Goal: Task Accomplishment & Management: Complete application form

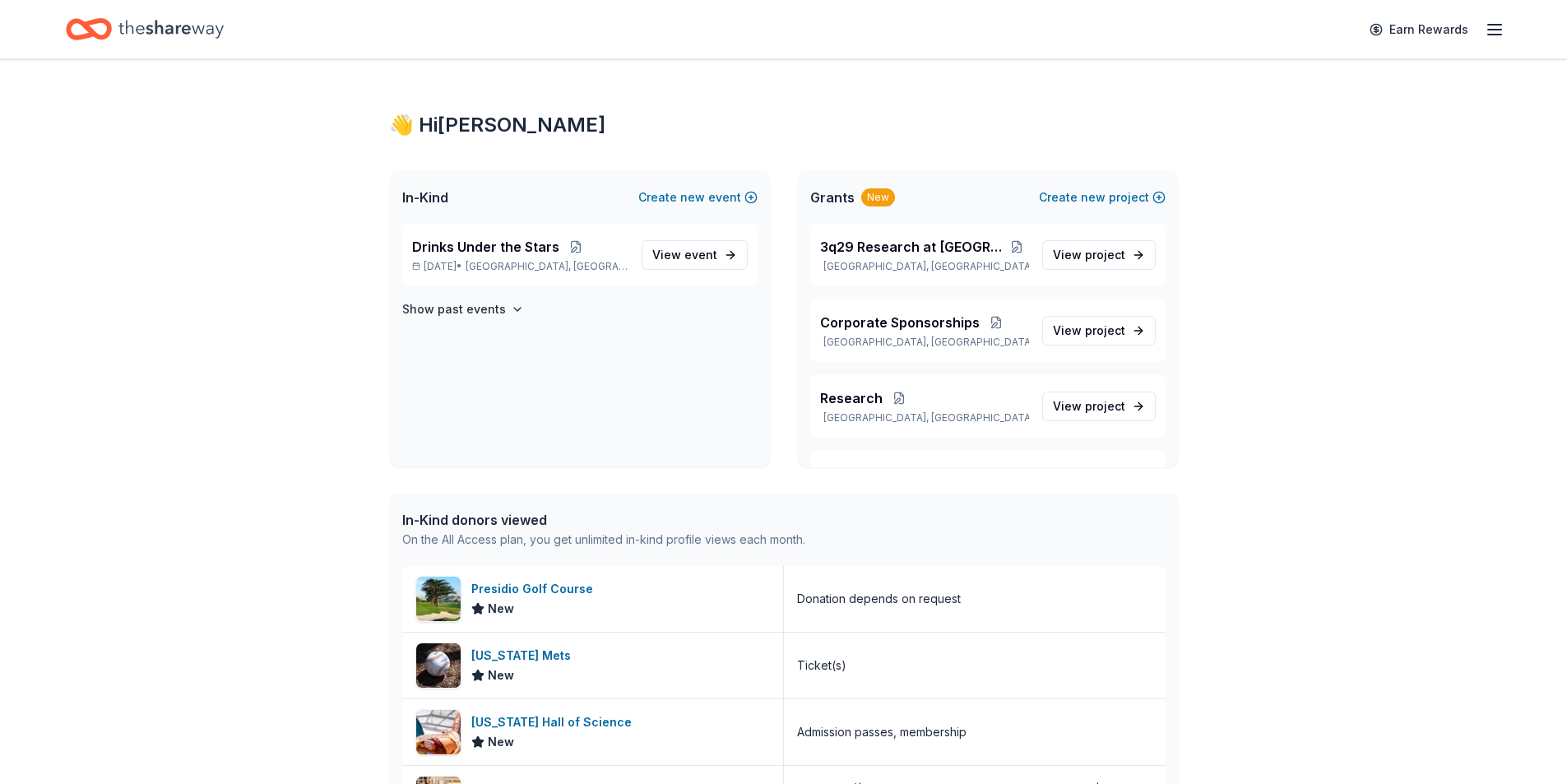
click at [1402, 314] on div "👋 Hi [PERSON_NAME] In-Kind Create new event Drinks Under the Stars [DATE] • [GE…" at bounding box center [784, 616] width 1567 height 1115
click at [495, 655] on div "[US_STATE] Mets" at bounding box center [525, 655] width 106 height 20
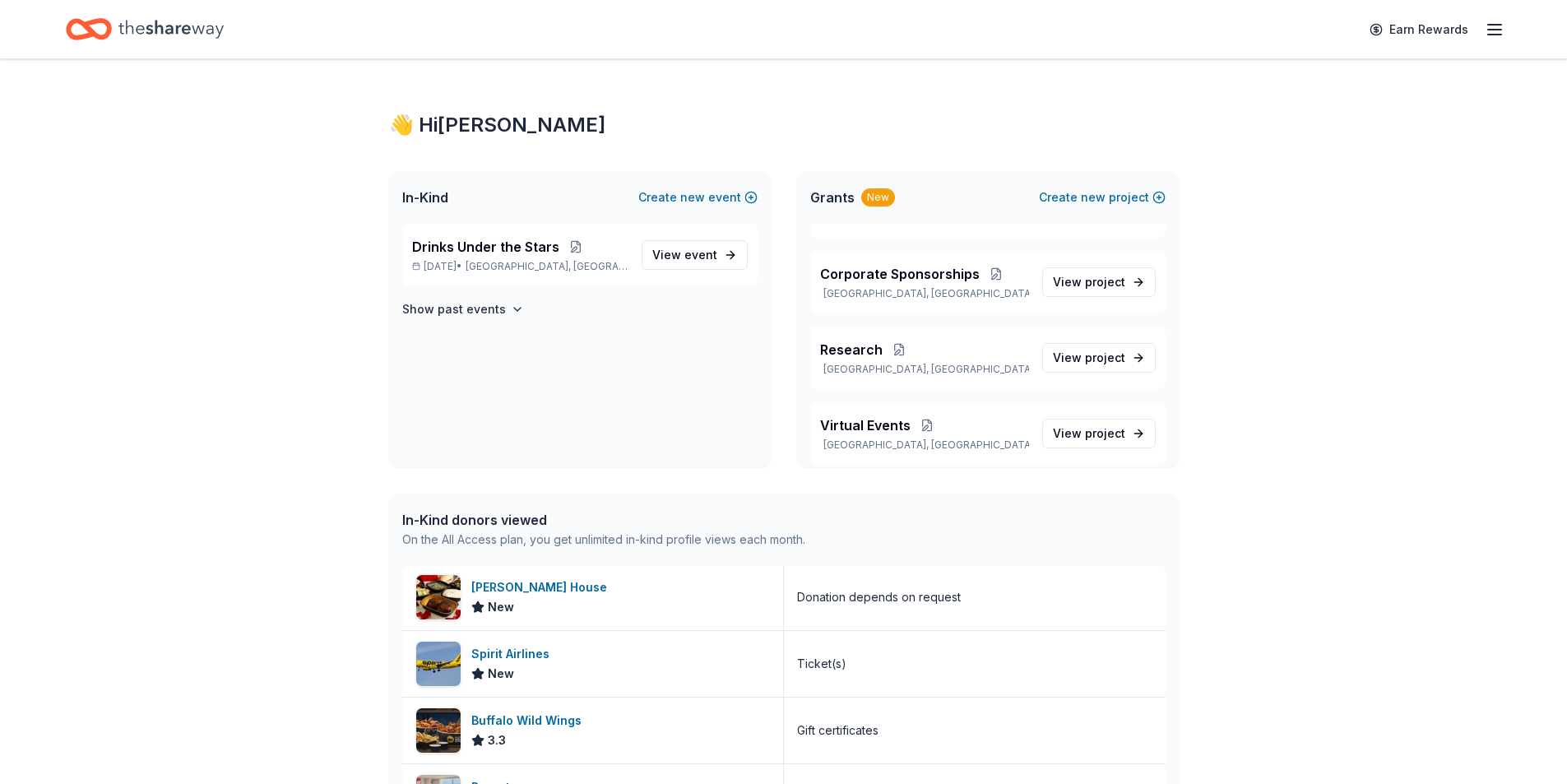
scroll to position [1372, 0]
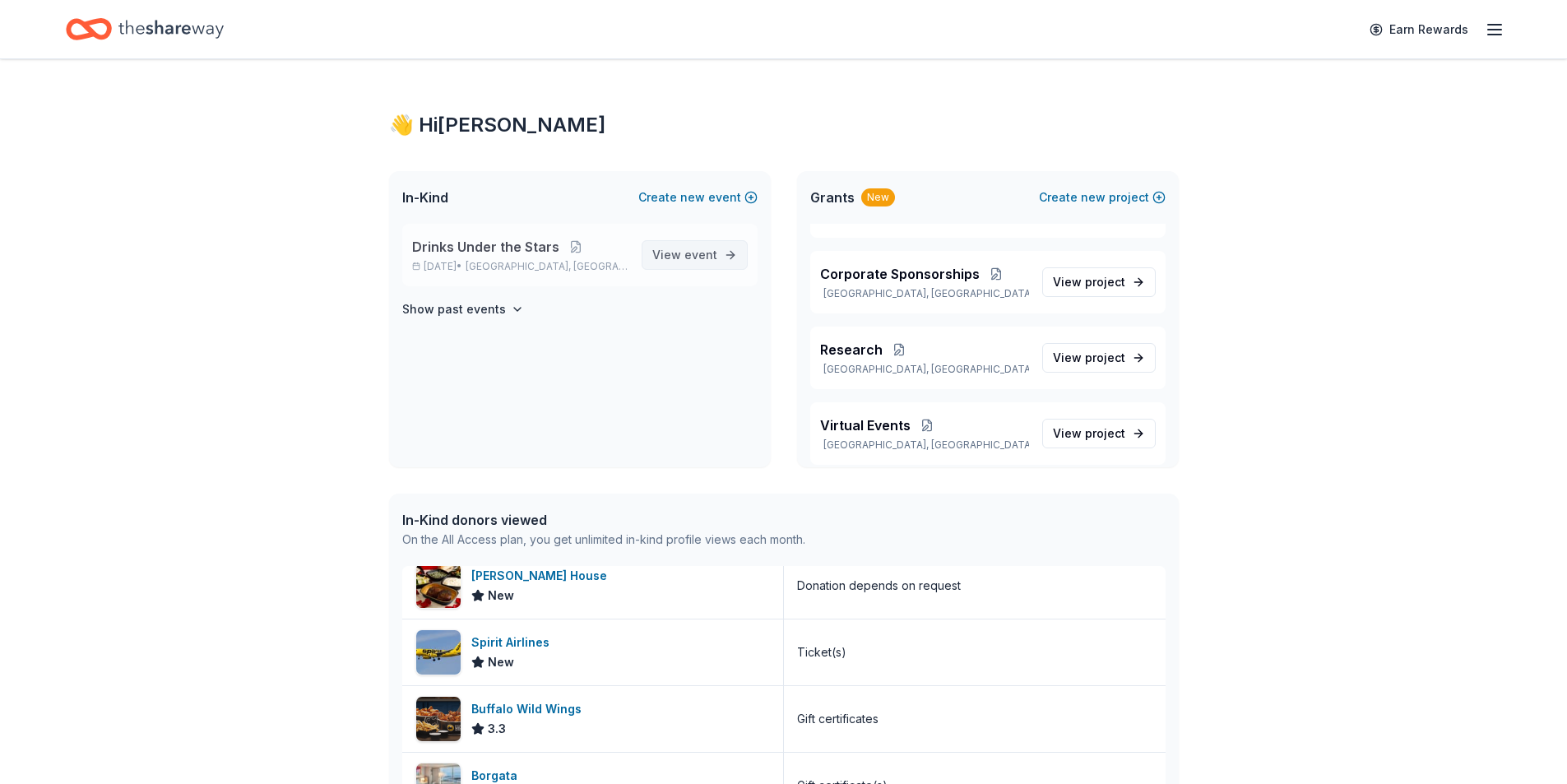
click at [706, 256] on span "event" at bounding box center [701, 254] width 33 height 14
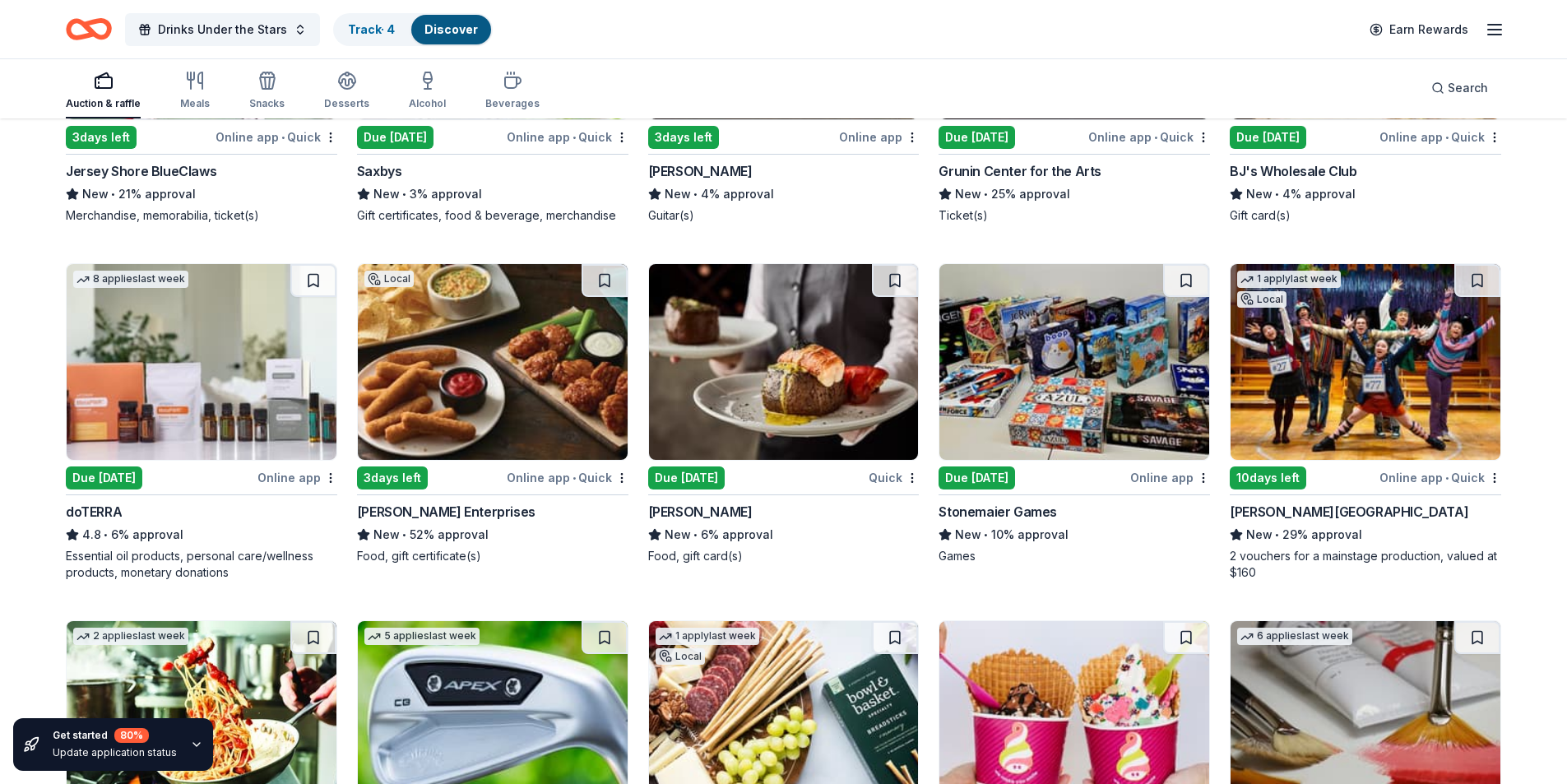
scroll to position [4274, 0]
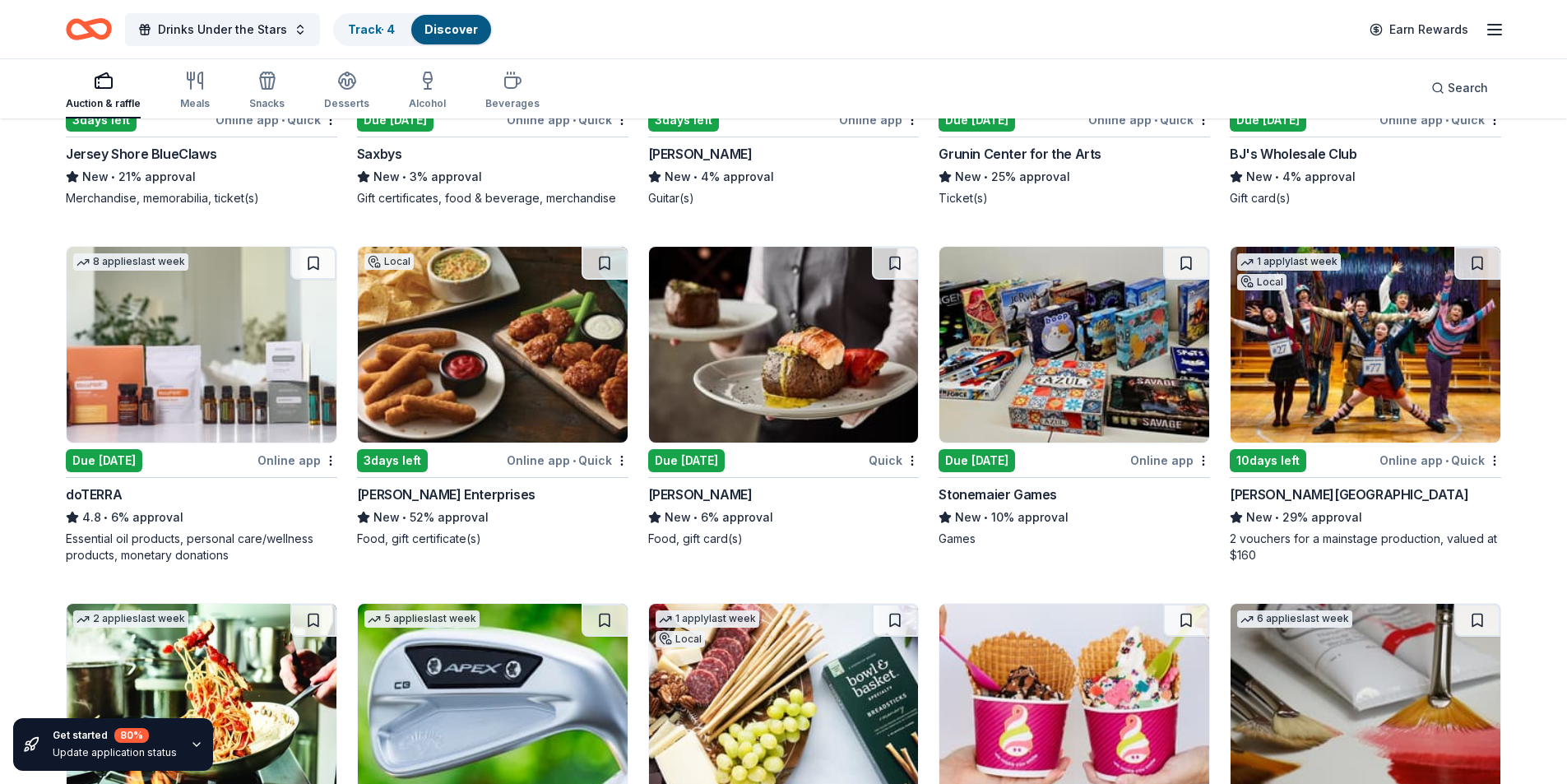
click at [395, 485] on div "[PERSON_NAME] Enterprises" at bounding box center [446, 494] width 178 height 20
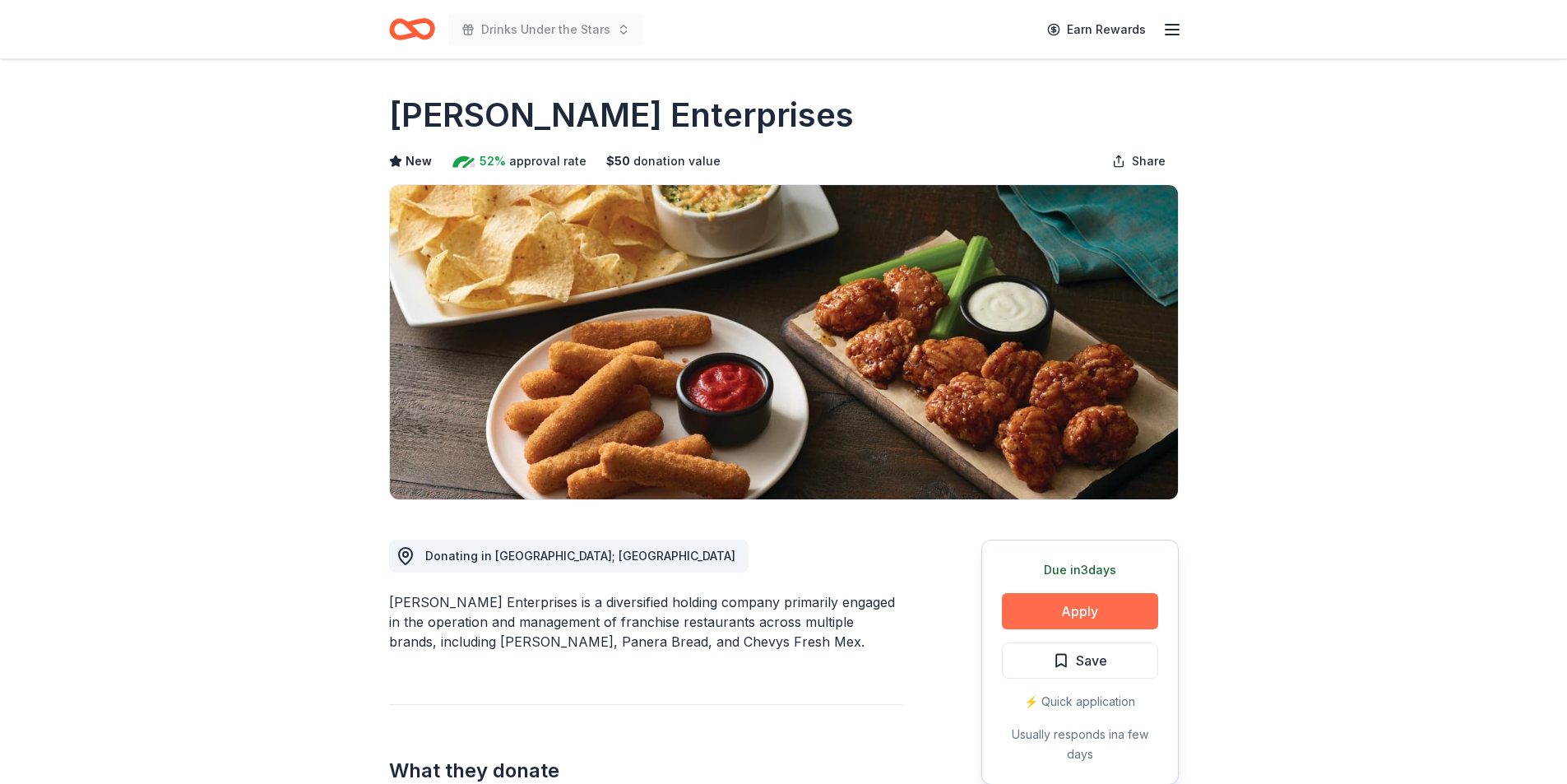
click at [1068, 612] on button "Apply" at bounding box center [1080, 611] width 156 height 37
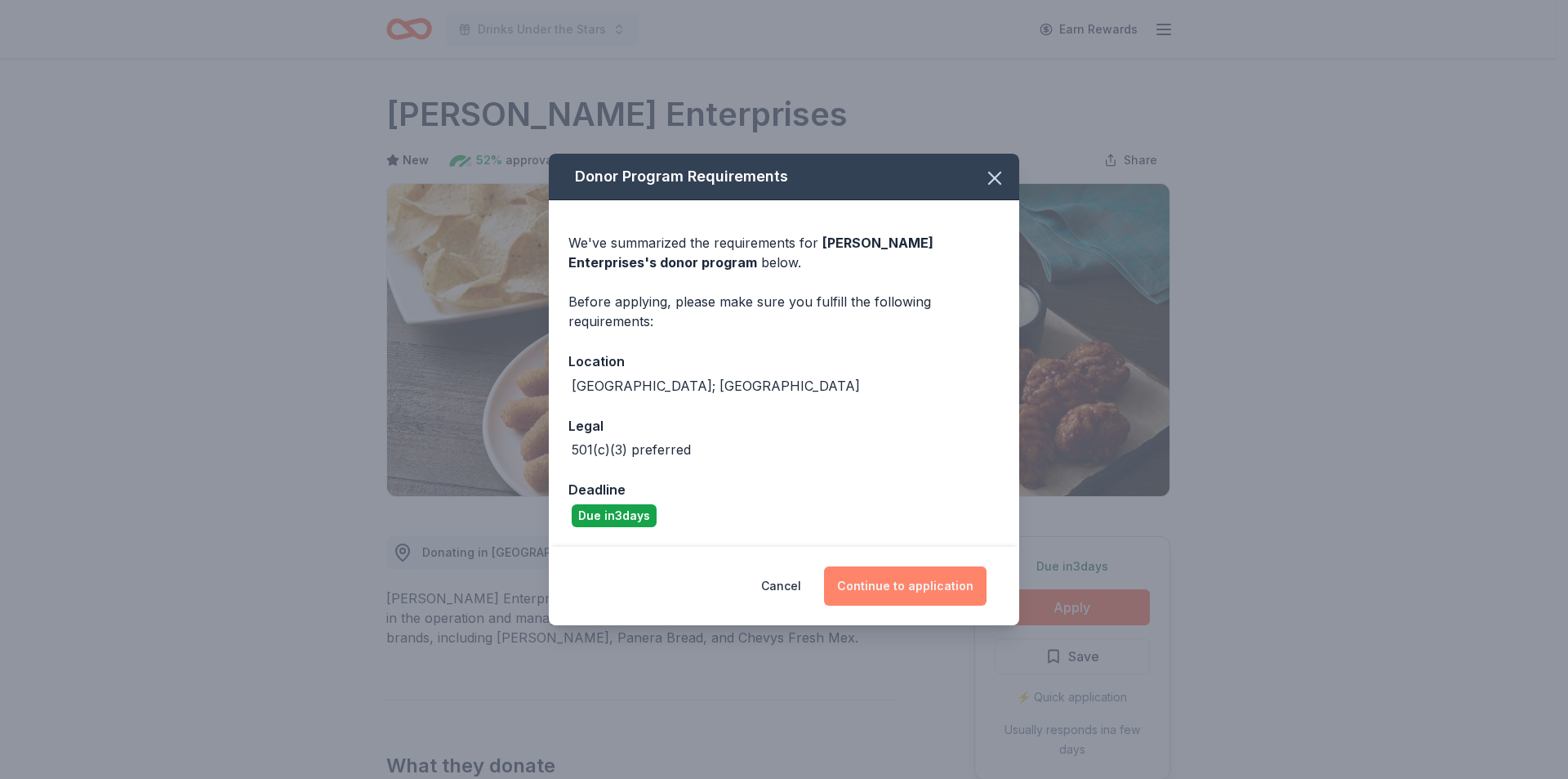
click at [913, 584] on button "Continue to application" at bounding box center [905, 586] width 162 height 40
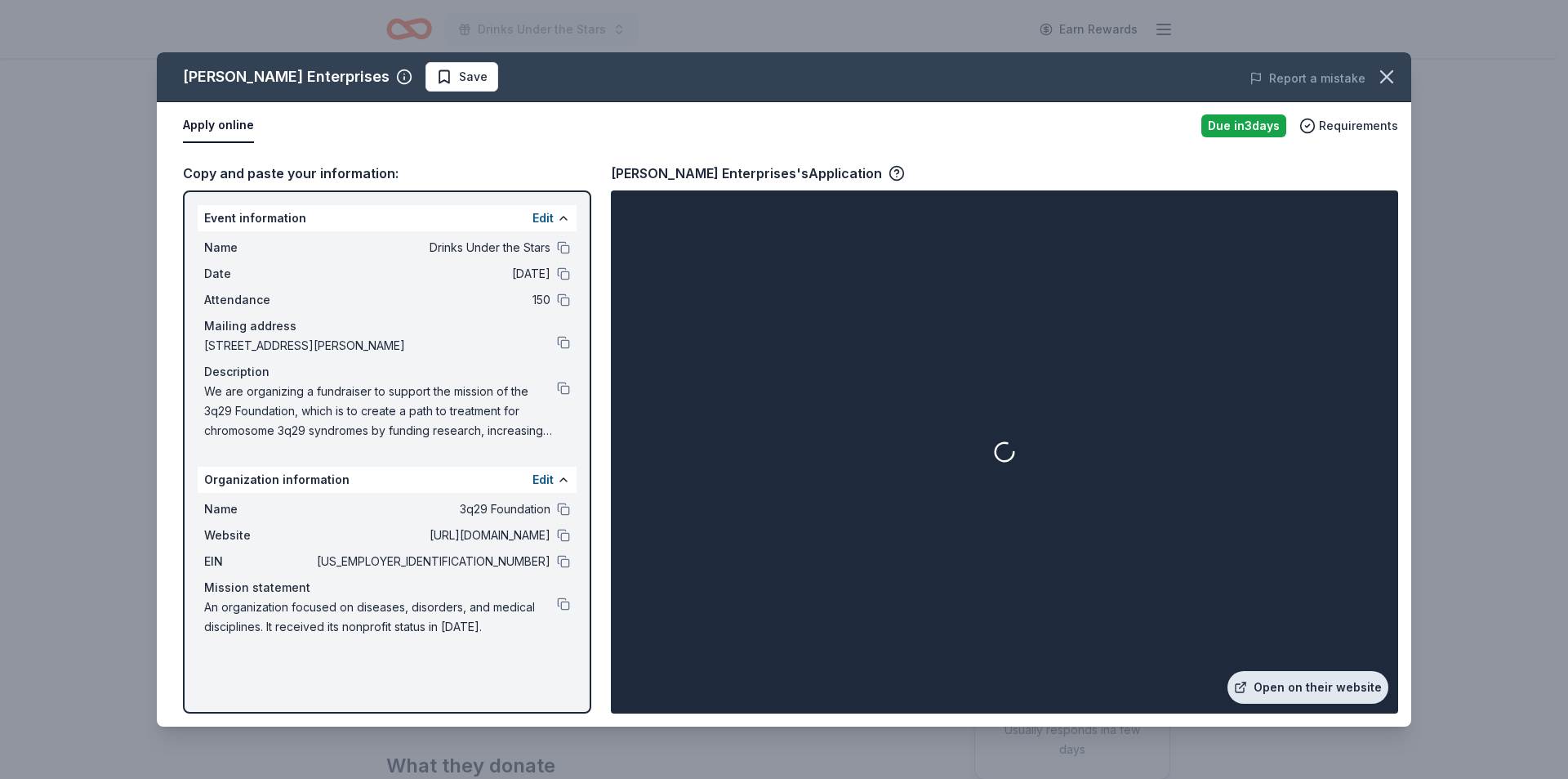
click at [1304, 690] on link "Open on their website" at bounding box center [1308, 687] width 161 height 33
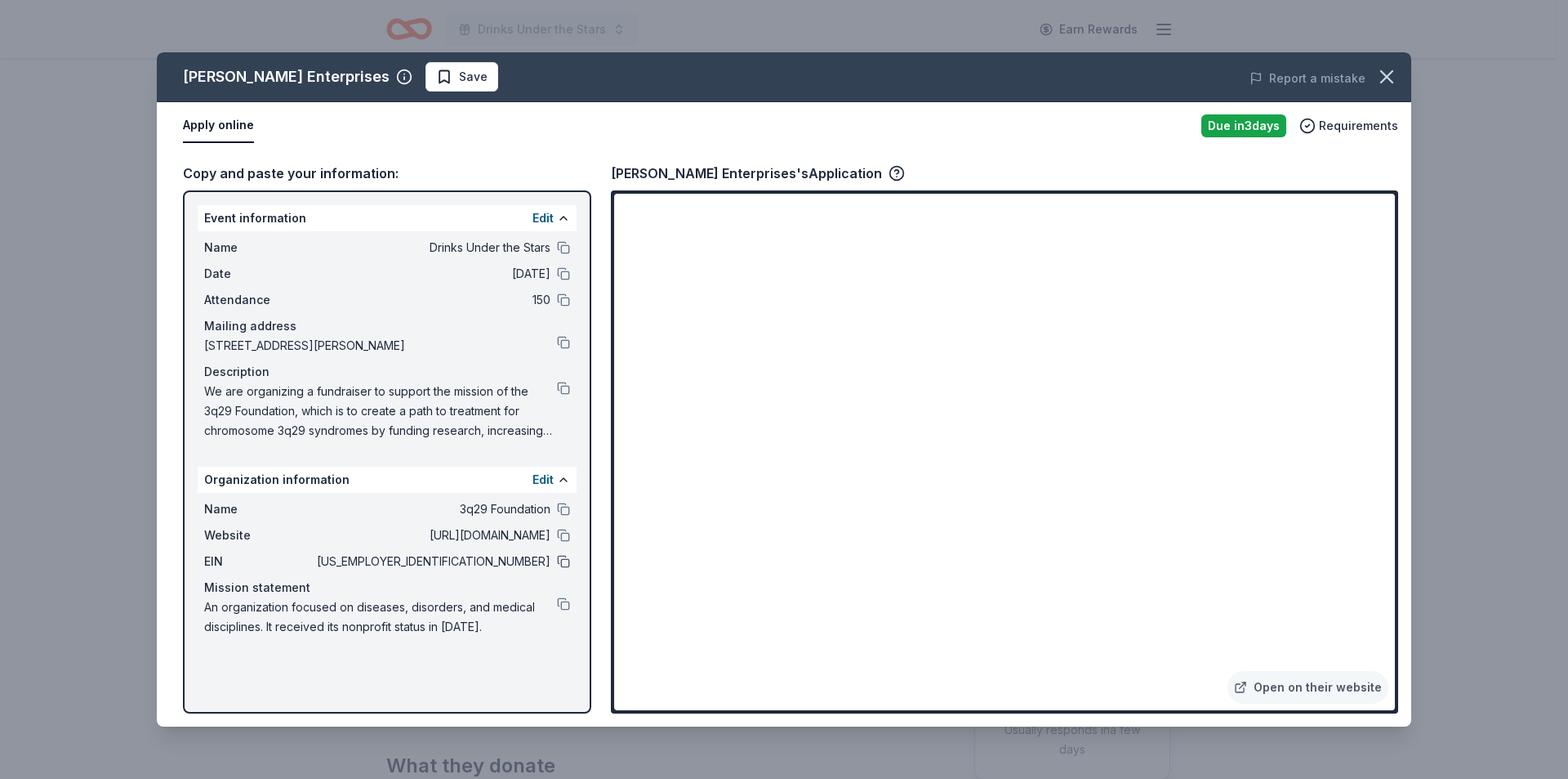
click at [560, 556] on button at bounding box center [564, 561] width 13 height 13
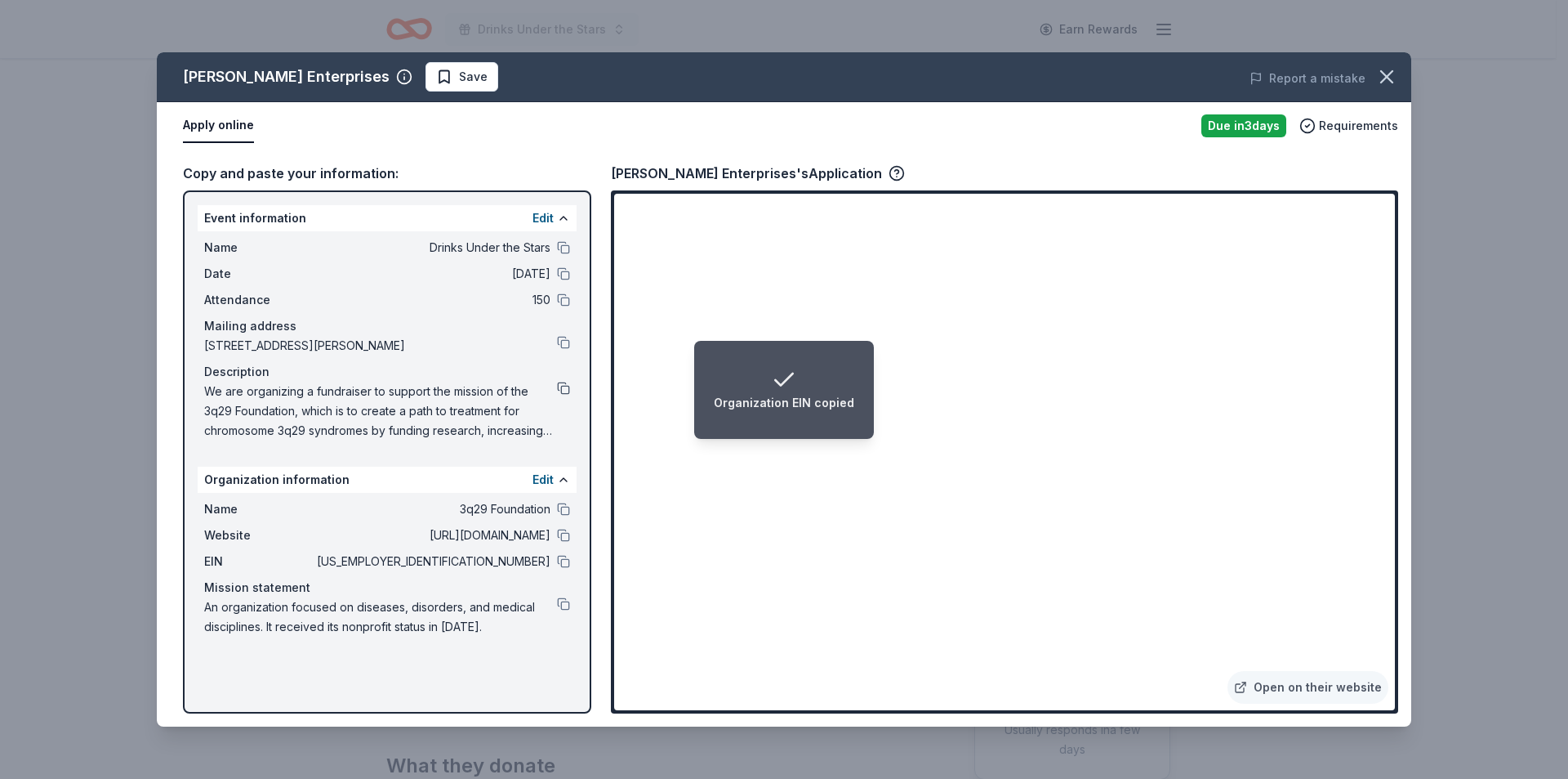
click at [562, 387] on button at bounding box center [564, 388] width 13 height 13
